Goal: Transaction & Acquisition: Download file/media

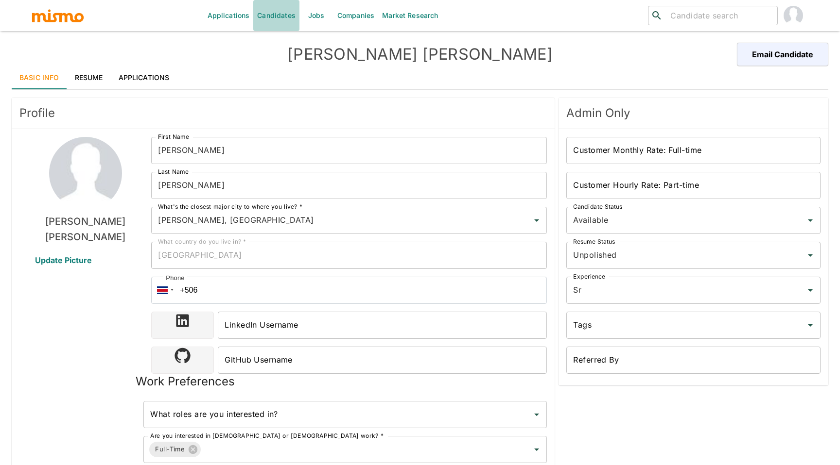
click at [282, 14] on link "Candidates" at bounding box center [276, 15] width 46 height 31
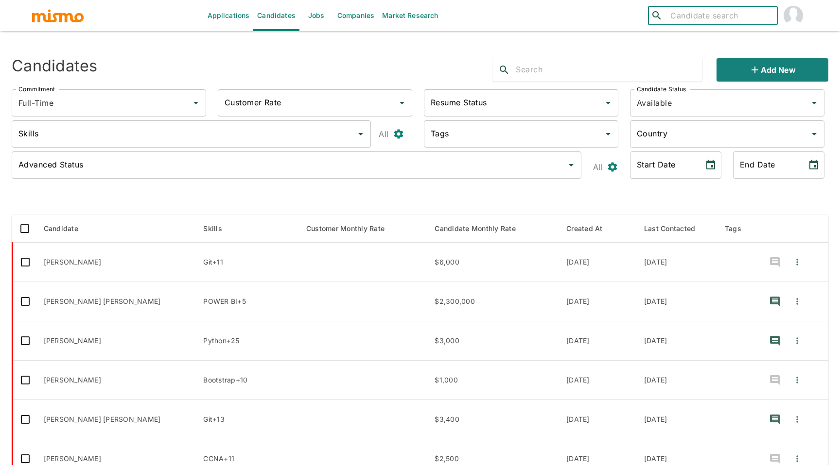
click at [690, 17] on input "search" at bounding box center [719, 16] width 107 height 14
type input "[DEMOGRAPHIC_DATA]"
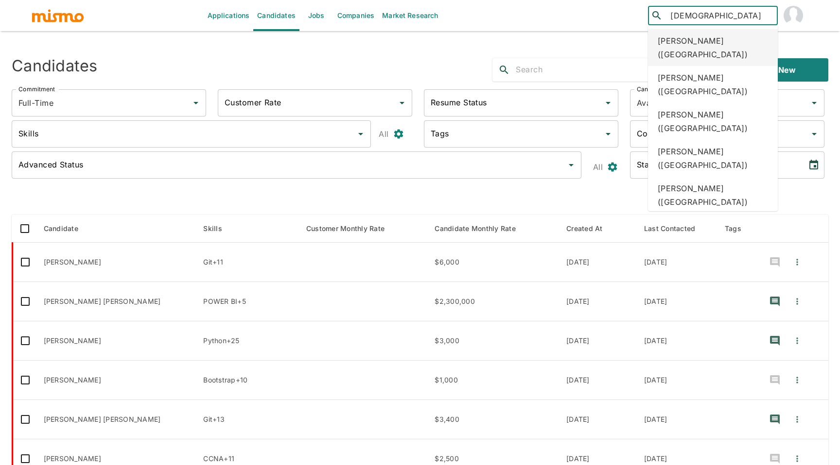
click at [723, 41] on div "[PERSON_NAME] ([GEOGRAPHIC_DATA])" at bounding box center [713, 47] width 130 height 37
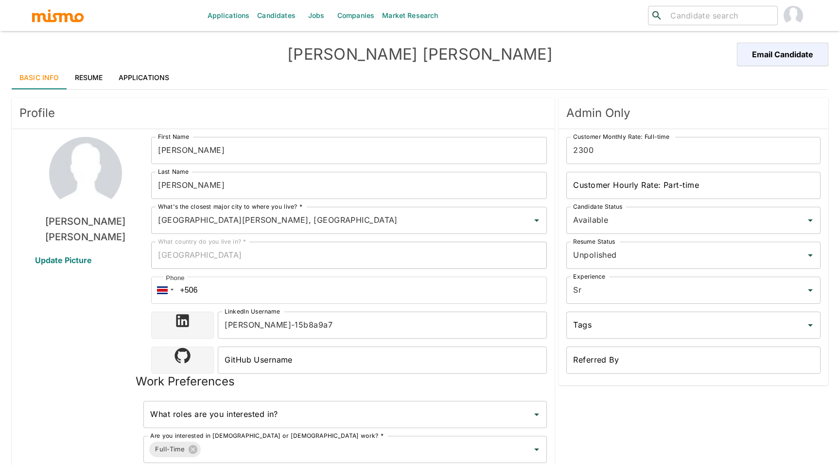
click at [93, 81] on link "Resume" at bounding box center [89, 77] width 44 height 23
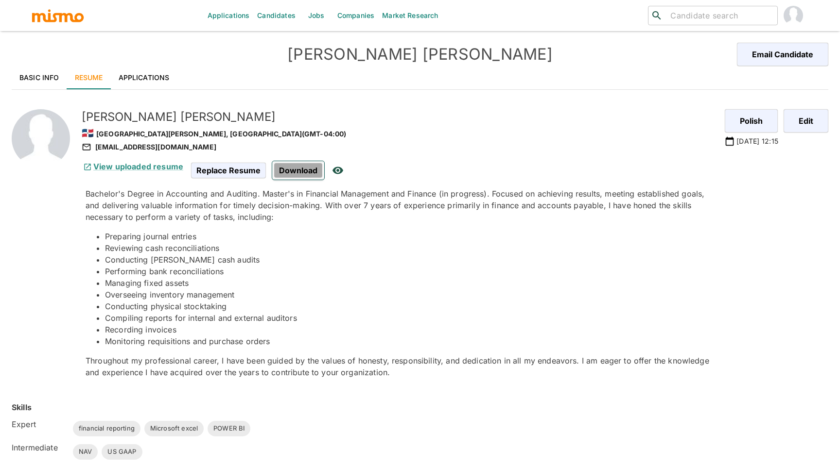
click at [301, 171] on span "Download" at bounding box center [298, 170] width 52 height 18
